Goal: Transaction & Acquisition: Purchase product/service

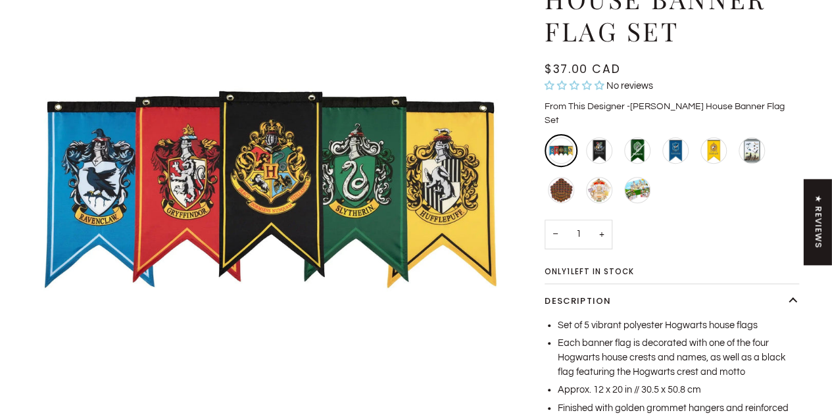
scroll to position [237, 0]
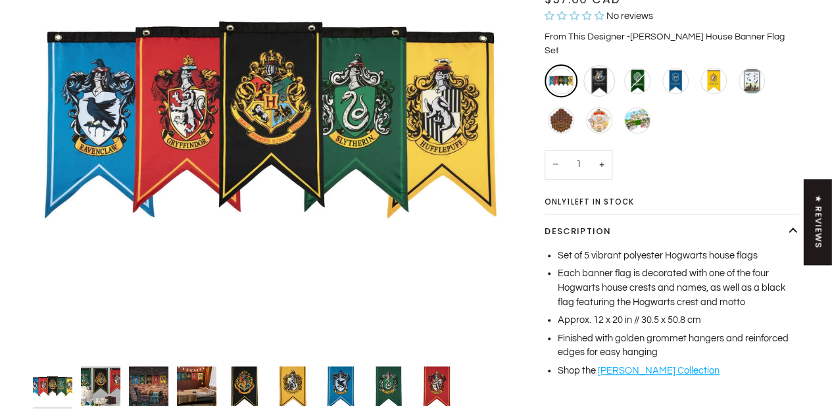
click at [600, 69] on div "Hogwarts Banner - Large" at bounding box center [599, 81] width 32 height 32
click at [447, 374] on img "Harry Potter House Banner Flag Set" at bounding box center [436, 385] width 39 height 39
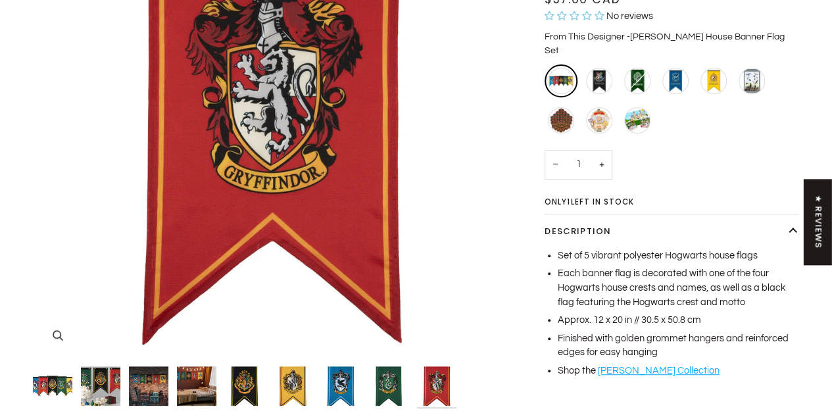
click at [258, 153] on img "Harry Potter House Banner Flag Set" at bounding box center [272, 120] width 479 height 479
click at [59, 336] on icon "Harry Potter House Banner Flag Set" at bounding box center [58, 335] width 11 height 11
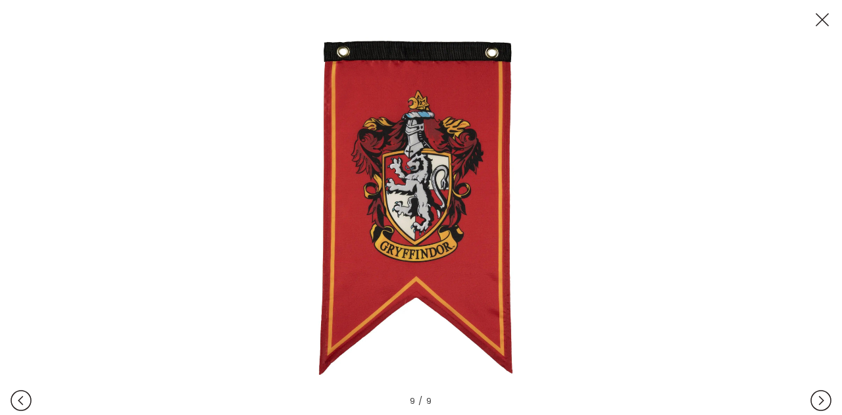
click at [431, 107] on img at bounding box center [415, 207] width 357 height 357
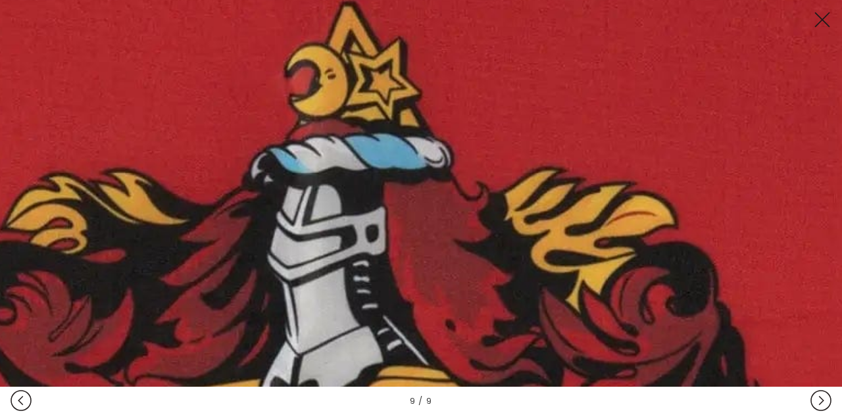
click at [819, 24] on button at bounding box center [822, 19] width 45 height 45
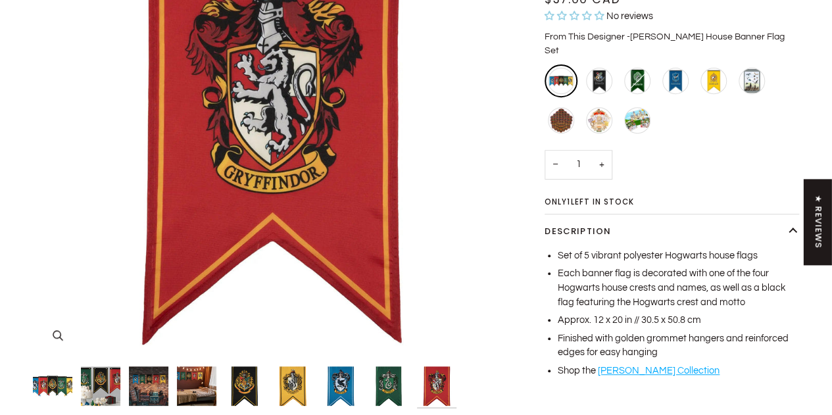
click at [364, 150] on img "Harry Potter House Banner Flag Set" at bounding box center [272, 120] width 479 height 479
click at [365, 145] on img "Harry Potter House Banner Flag Set" at bounding box center [272, 120] width 479 height 479
drag, startPoint x: 365, startPoint y: 145, endPoint x: 383, endPoint y: 139, distance: 19.3
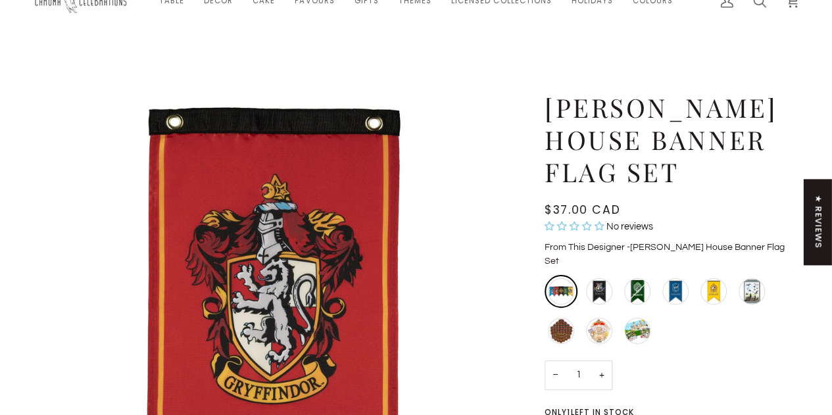
scroll to position [53, 0]
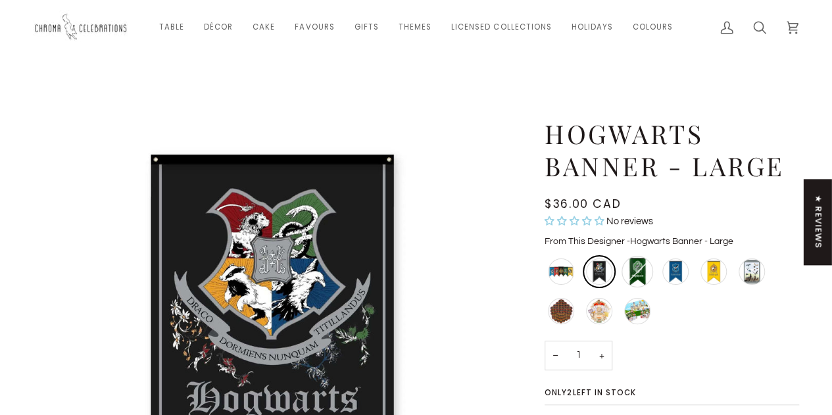
click at [642, 271] on div "Slytherin House Banner - Large - Sold Out" at bounding box center [638, 272] width 32 height 32
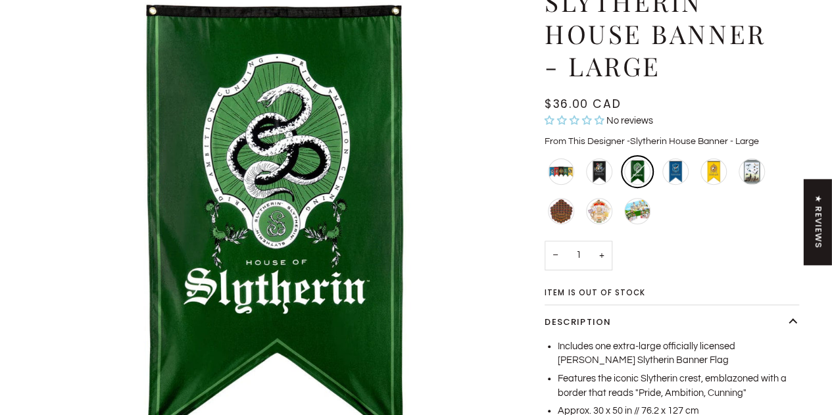
scroll to position [132, 0]
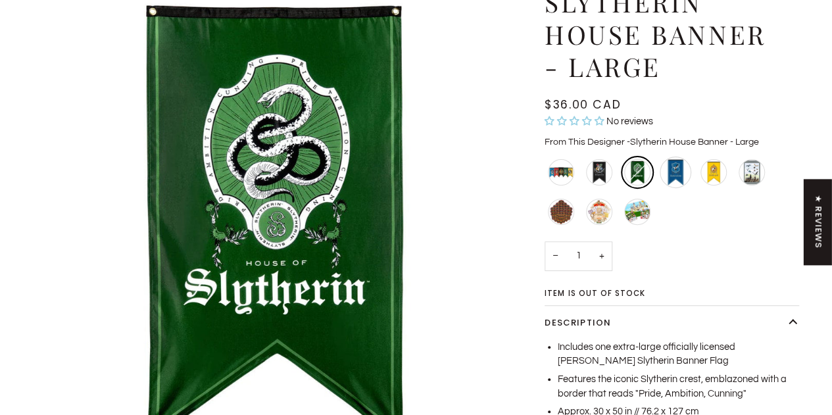
click at [681, 168] on div "Ravenclaw House Banner - Large" at bounding box center [676, 173] width 32 height 32
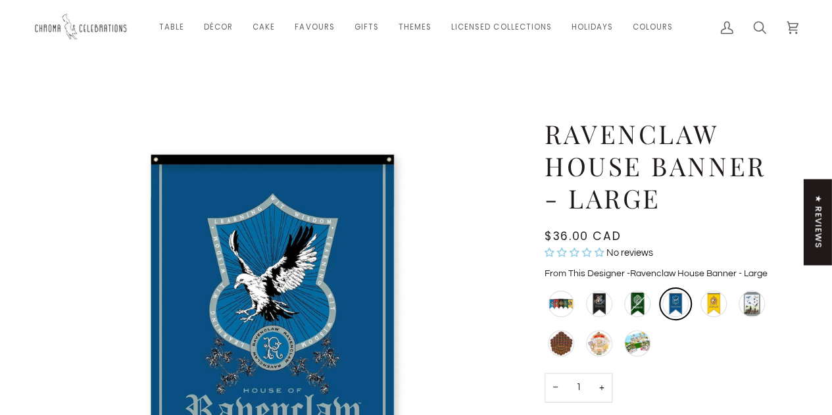
scroll to position [45, 0]
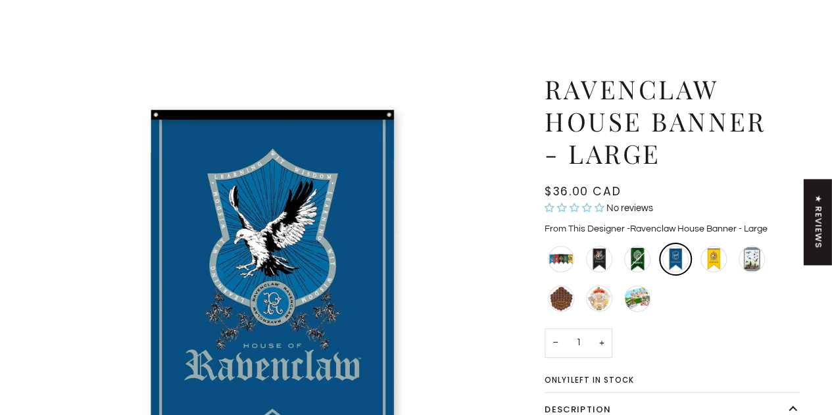
click at [334, 203] on img "Ravenclaw House Banner - Large" at bounding box center [272, 312] width 479 height 479
